Goal: Check status: Check status

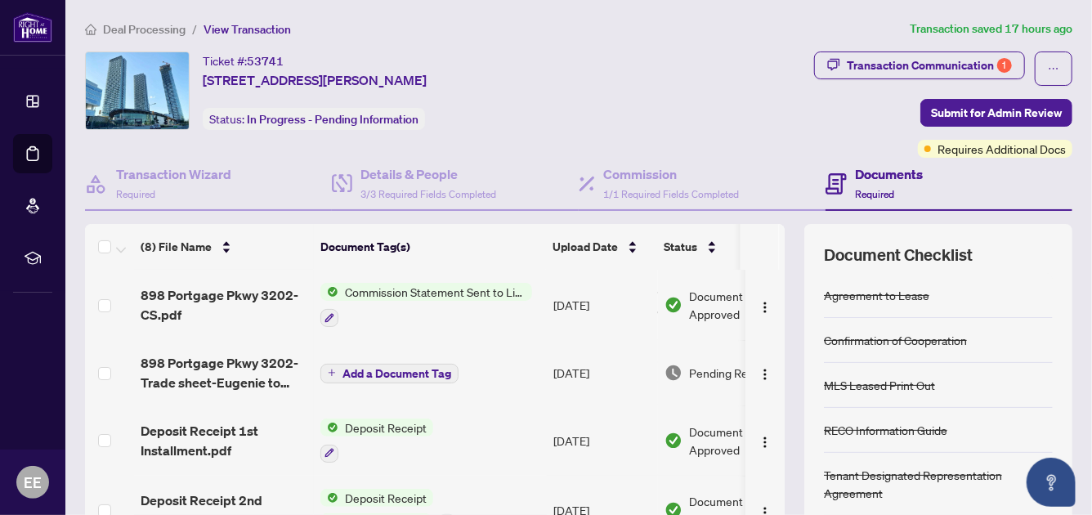
click at [433, 285] on span "Commission Statement Sent to Listing Brokerage" at bounding box center [435, 292] width 194 height 18
click at [692, 308] on span "Document Approved" at bounding box center [739, 305] width 101 height 36
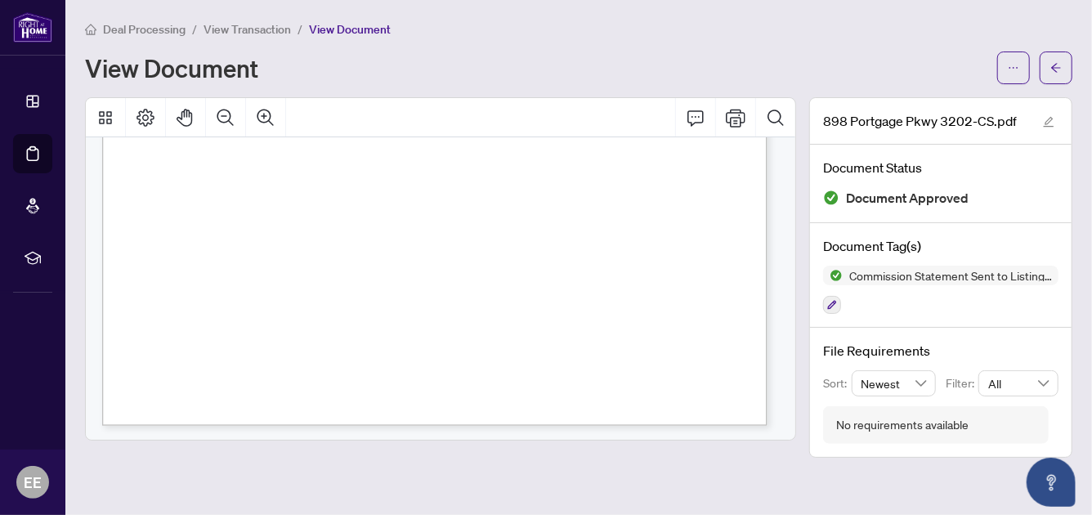
scroll to position [590, 0]
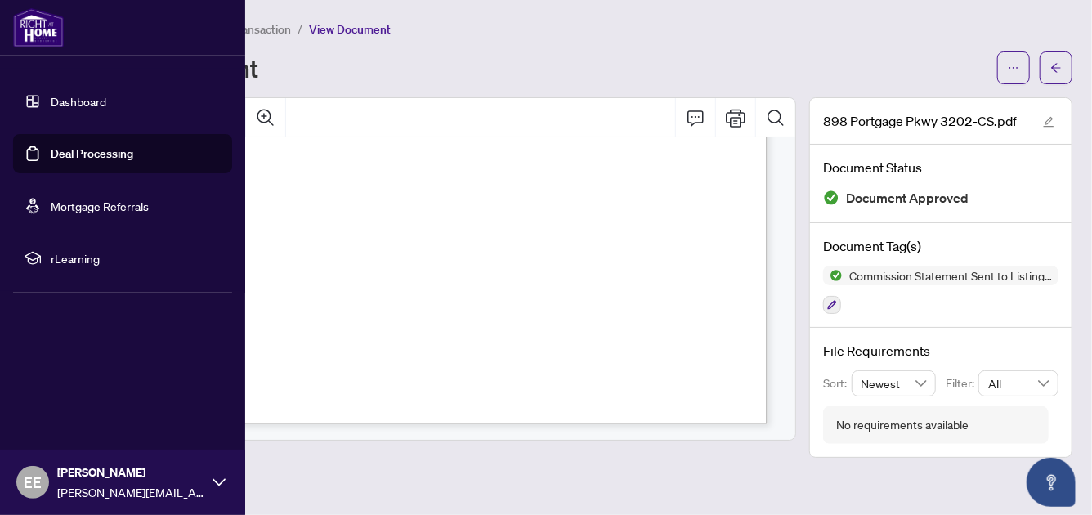
click at [80, 99] on link "Dashboard" at bounding box center [79, 101] width 56 height 15
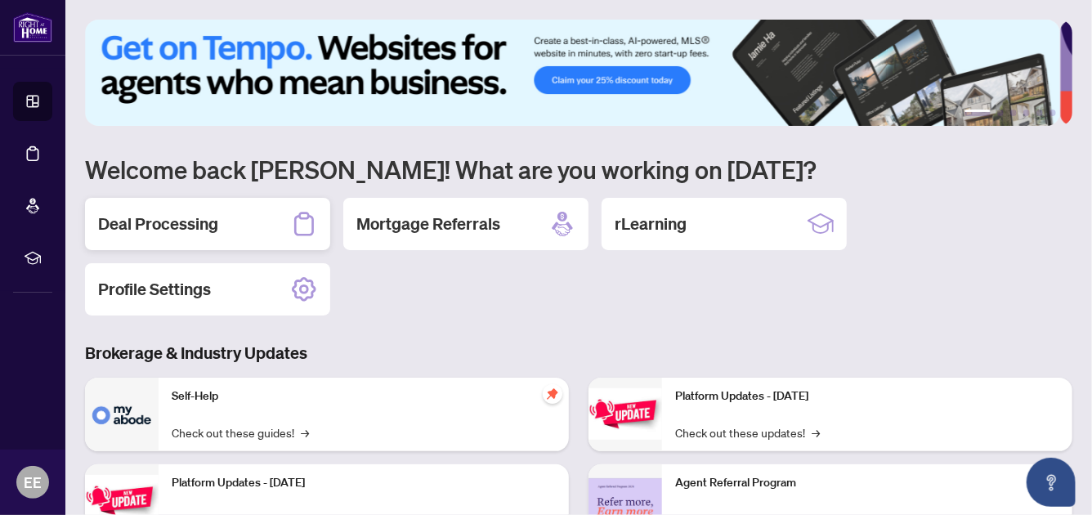
click at [226, 205] on div "Deal Processing" at bounding box center [207, 224] width 245 height 52
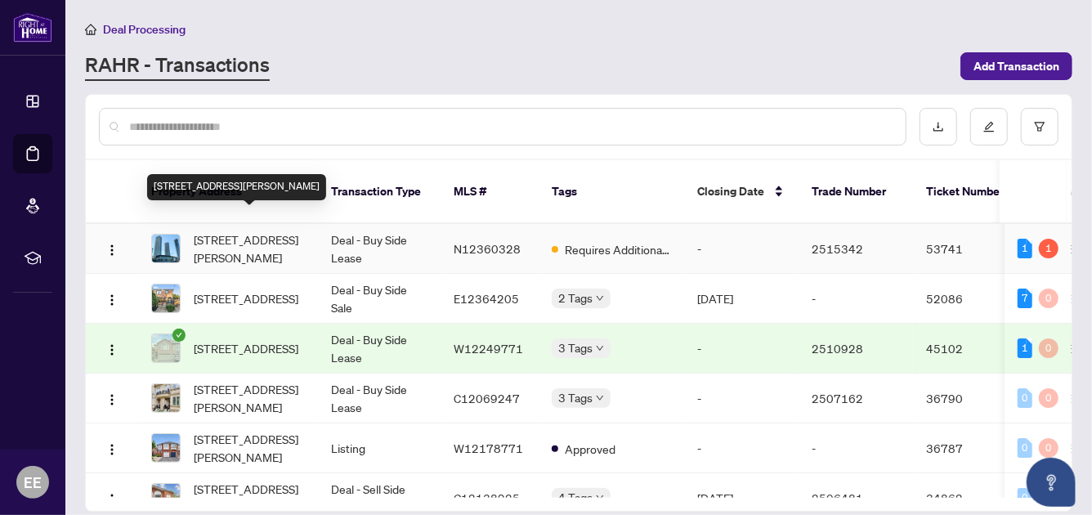
click at [226, 231] on span "[STREET_ADDRESS][PERSON_NAME]" at bounding box center [249, 249] width 111 height 36
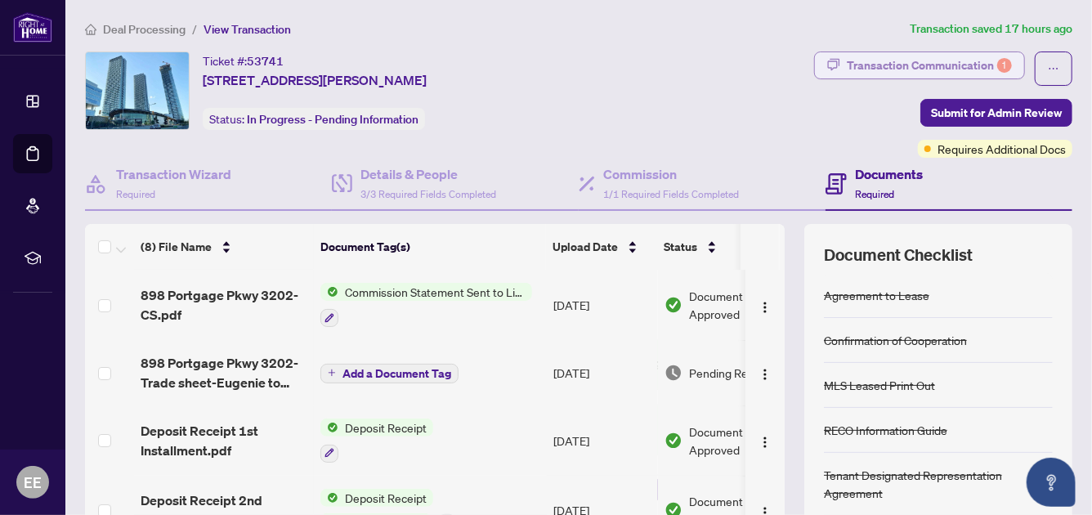
click at [925, 71] on div "Transaction Communication 1" at bounding box center [929, 65] width 165 height 26
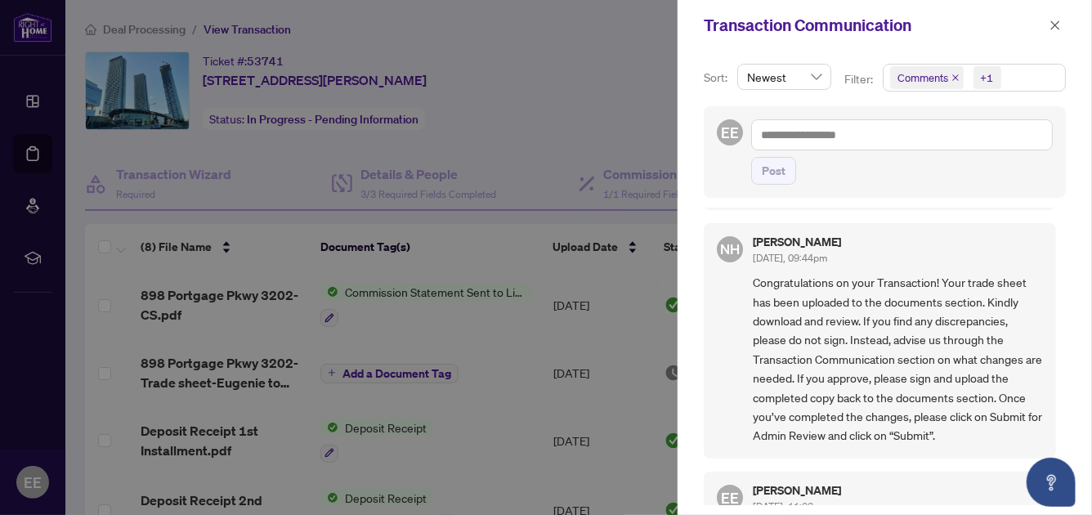
scroll to position [154, 0]
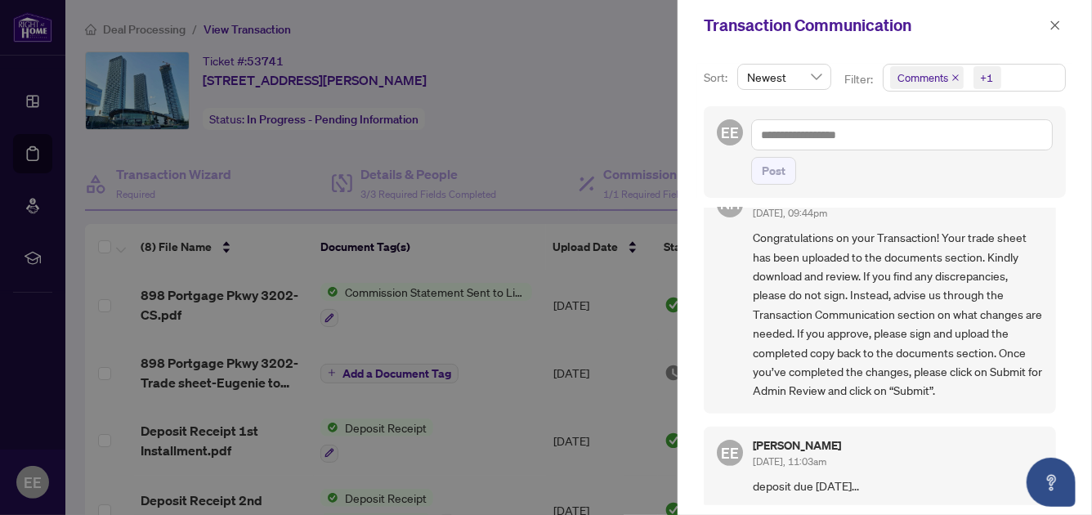
click at [1028, 412] on div "NH [PERSON_NAME] [DATE], 09:44pm Requirement COMPLIANCE - Signed Trade Sheet NH…" at bounding box center [885, 357] width 362 height 298
click at [1057, 22] on icon "close" at bounding box center [1055, 25] width 11 height 11
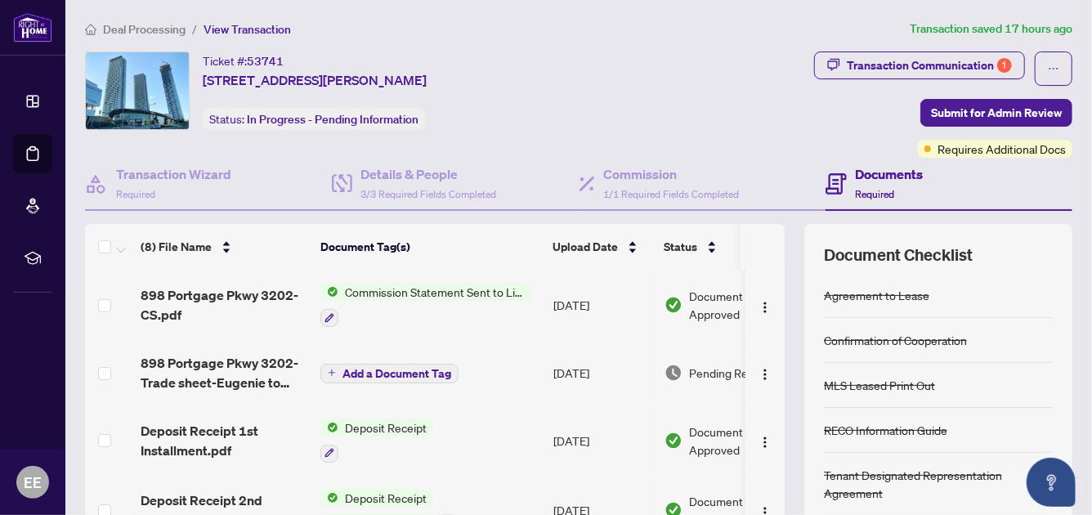
click at [429, 291] on span "Commission Statement Sent to Listing Brokerage" at bounding box center [435, 292] width 194 height 18
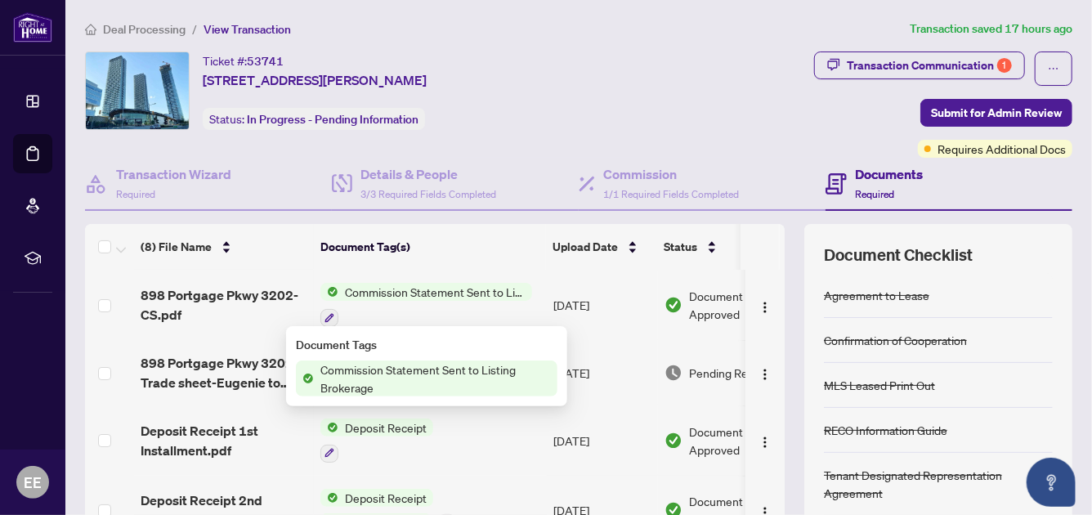
click at [348, 374] on span "Commission Statement Sent to Listing Brokerage" at bounding box center [436, 378] width 244 height 36
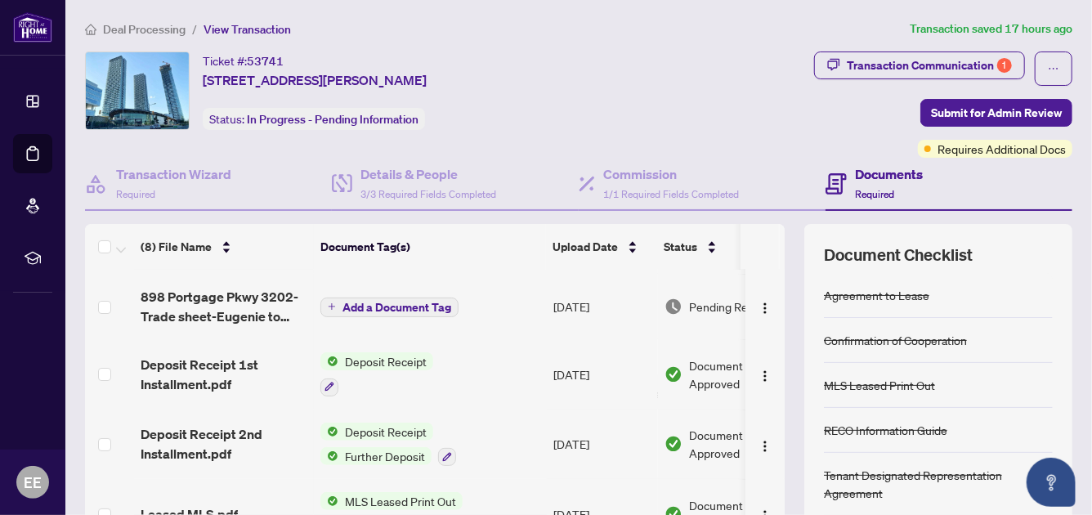
scroll to position [76, 0]
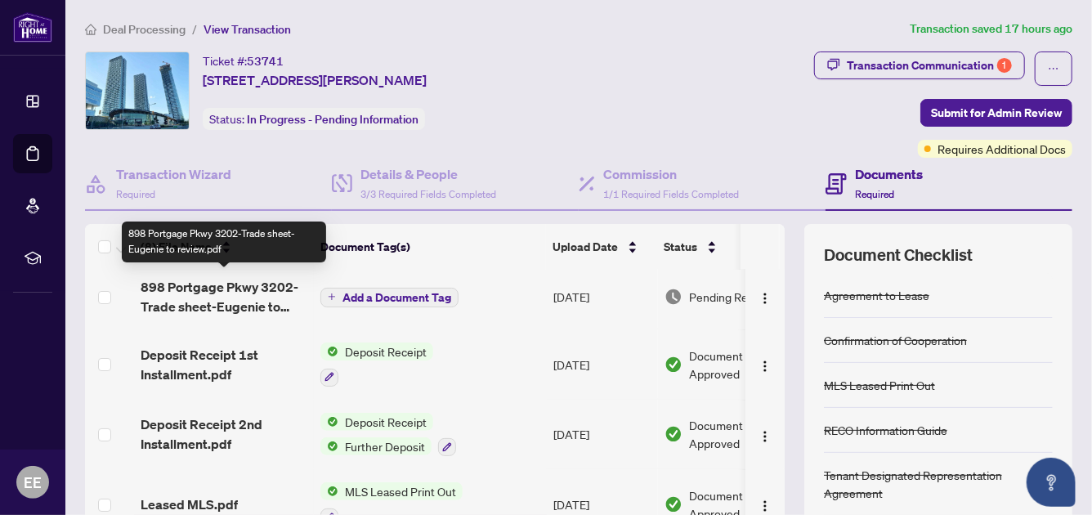
click at [214, 288] on span "898 Portgage Pkwy 3202-Trade sheet-Eugenie to review.pdf" at bounding box center [224, 296] width 167 height 39
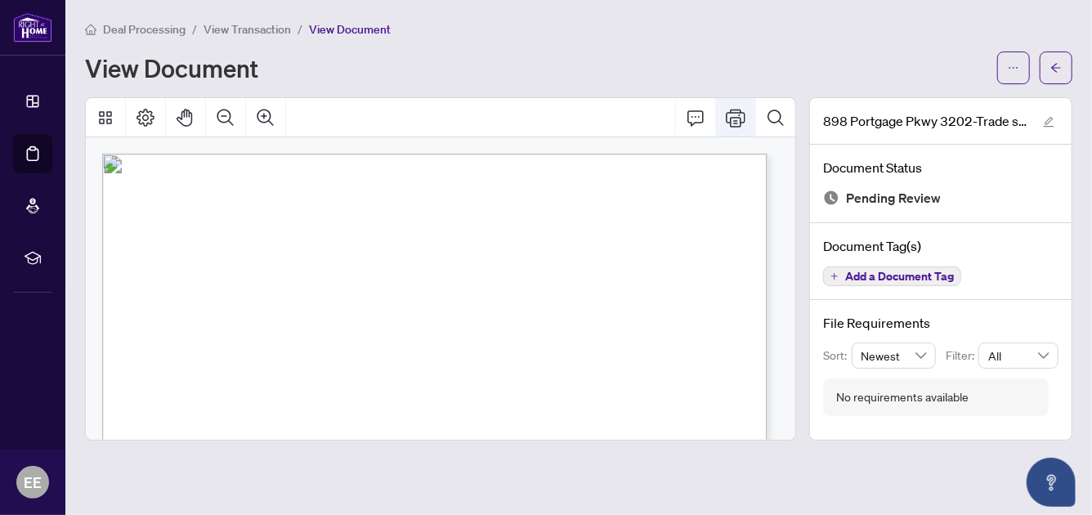
click at [721, 123] on button "Print" at bounding box center [735, 117] width 39 height 39
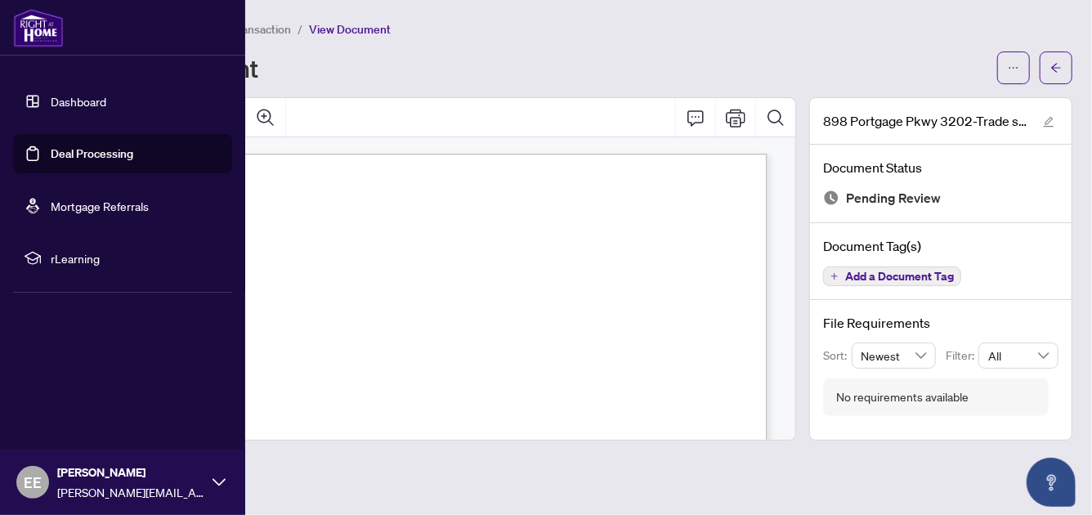
click at [54, 99] on link "Dashboard" at bounding box center [79, 101] width 56 height 15
